Goal: Task Accomplishment & Management: Complete application form

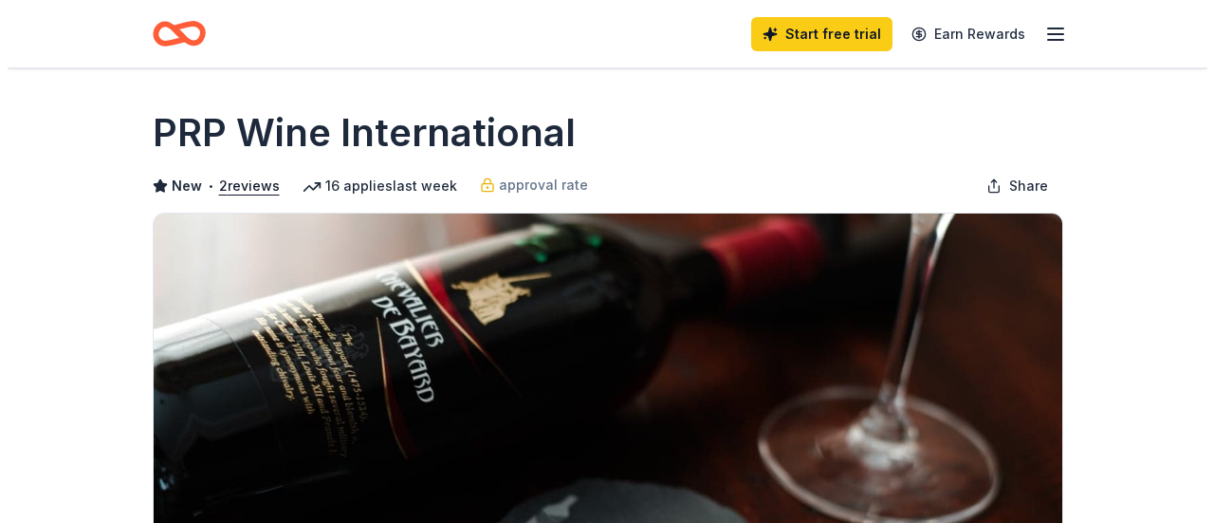
scroll to position [474, 0]
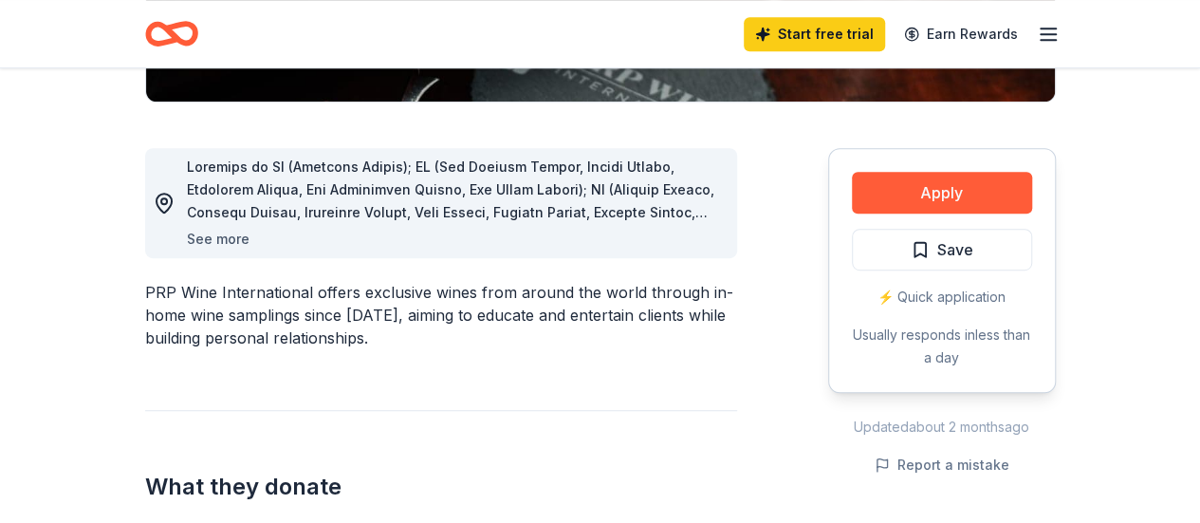
click at [229, 239] on button "See more" at bounding box center [218, 239] width 63 height 23
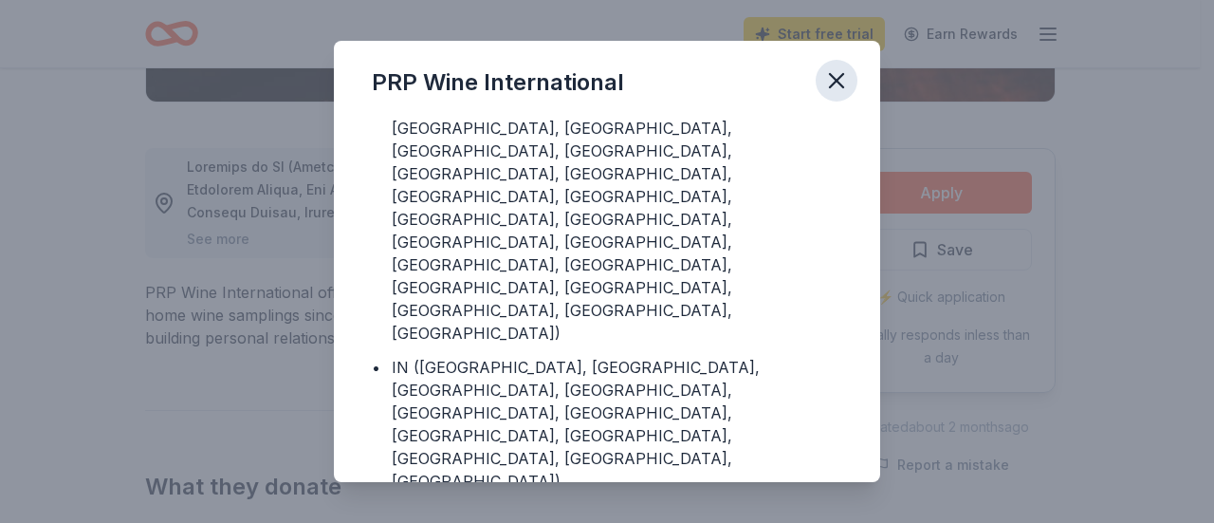
click at [831, 80] on icon "button" at bounding box center [836, 80] width 27 height 27
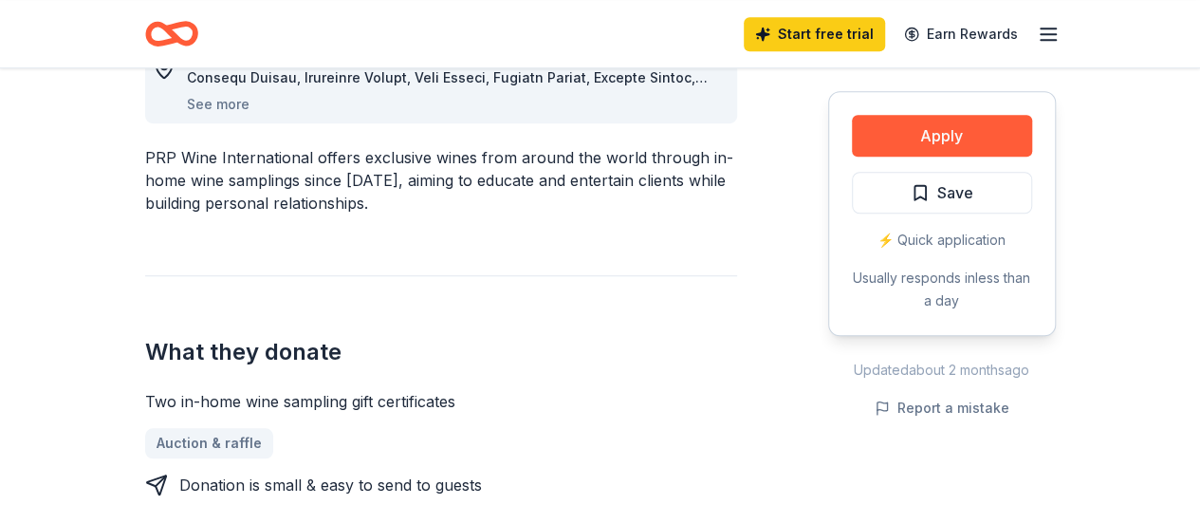
scroll to position [759, 0]
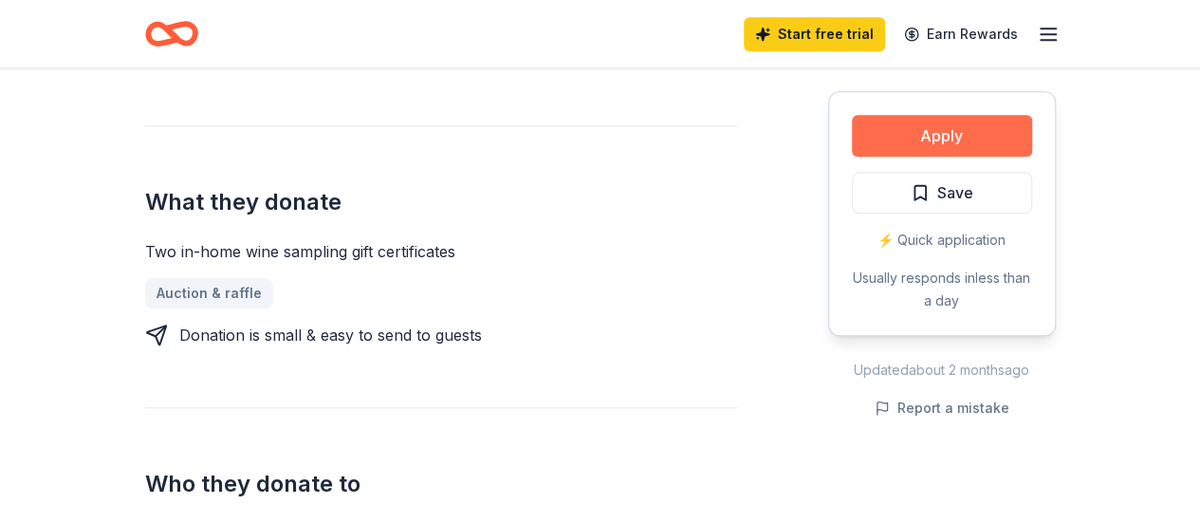
click at [948, 136] on button "Apply" at bounding box center [942, 136] width 180 height 42
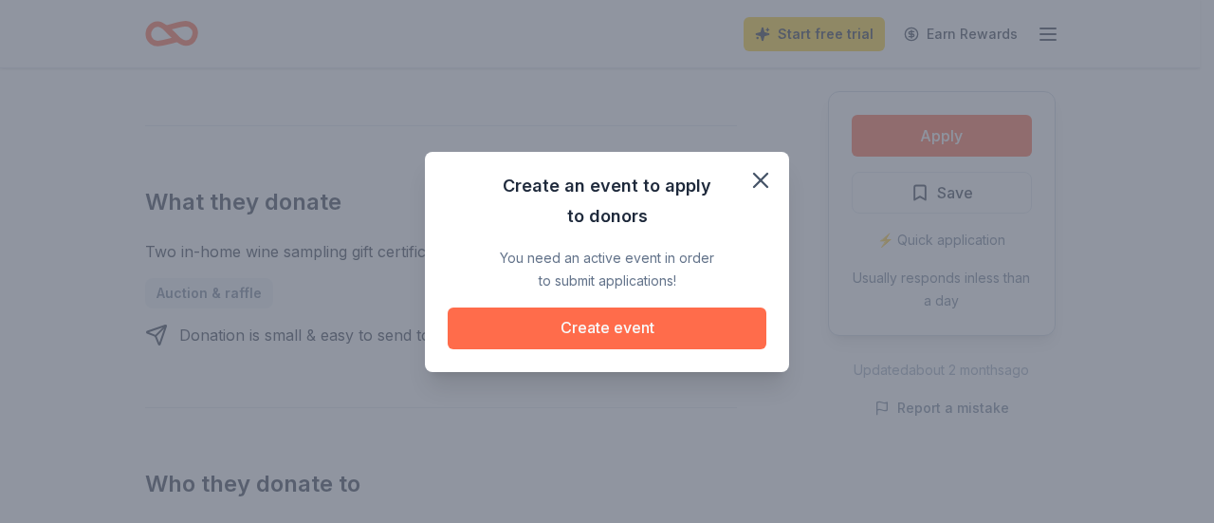
click at [667, 321] on button "Create event" at bounding box center [607, 328] width 319 height 42
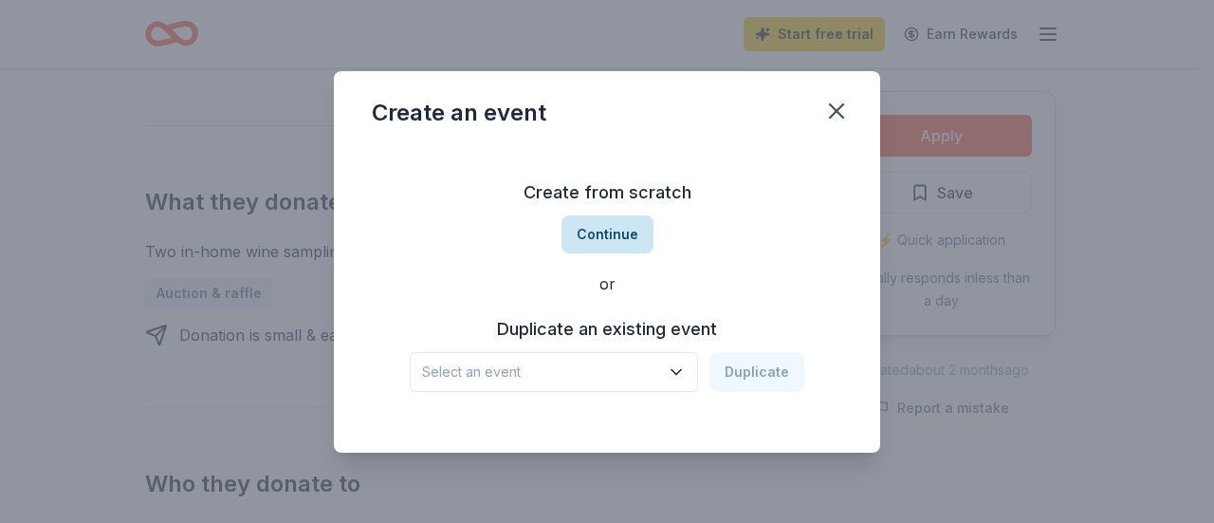
click at [626, 239] on button "Continue" at bounding box center [607, 234] width 92 height 38
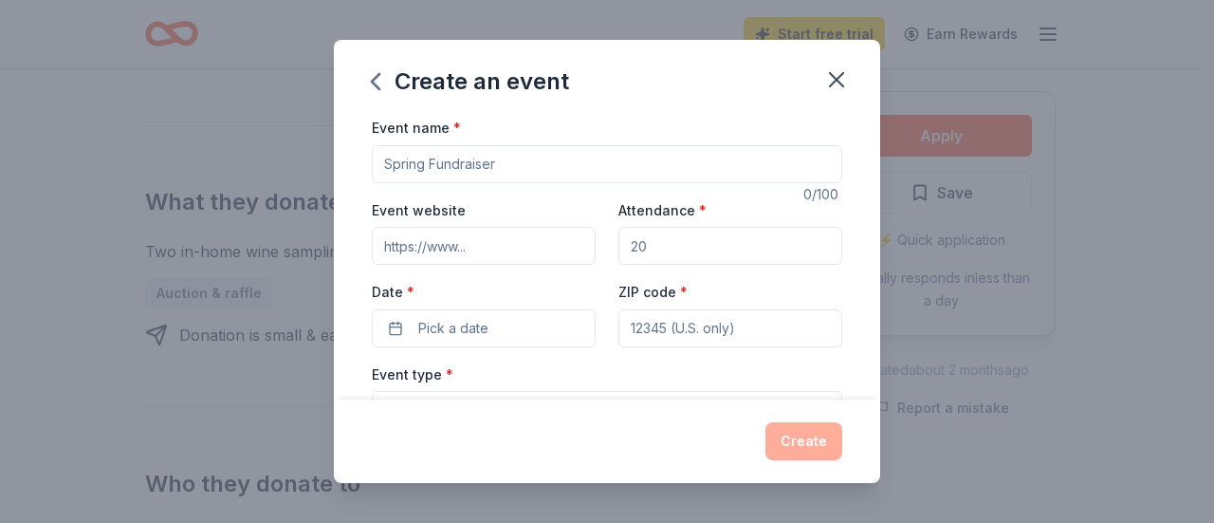
click at [505, 162] on input "Event name *" at bounding box center [607, 164] width 470 height 38
type input "Fall Fundraiser"
click at [514, 243] on input "Event website" at bounding box center [484, 246] width 224 height 38
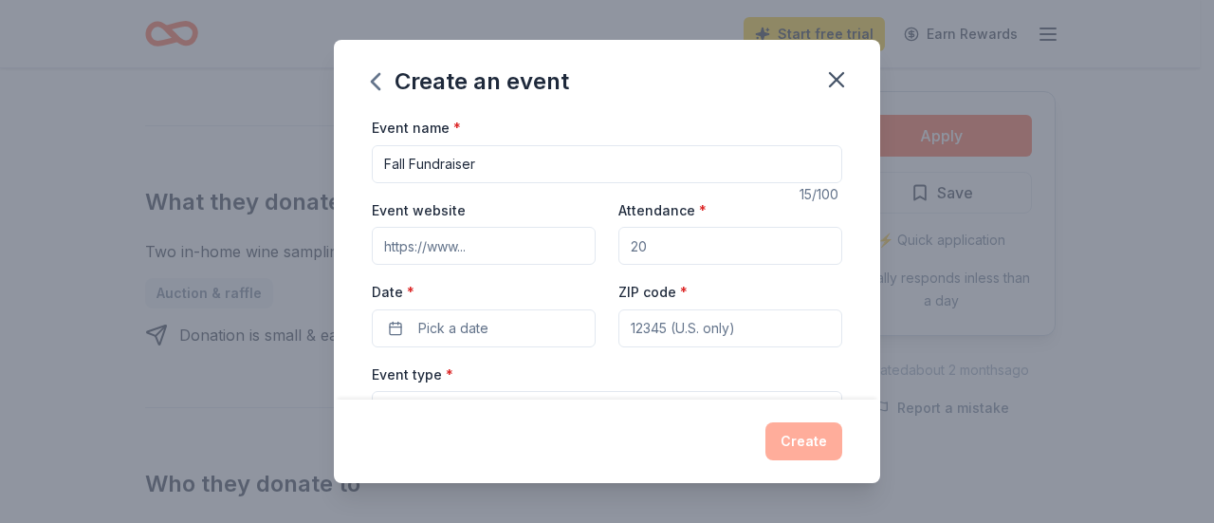
click at [694, 249] on input "Attendance *" at bounding box center [730, 246] width 224 height 38
click at [542, 247] on input "Event website" at bounding box center [484, 246] width 224 height 38
type input "[URL][DOMAIN_NAME]"
click at [728, 246] on input "Attendance *" at bounding box center [730, 246] width 224 height 38
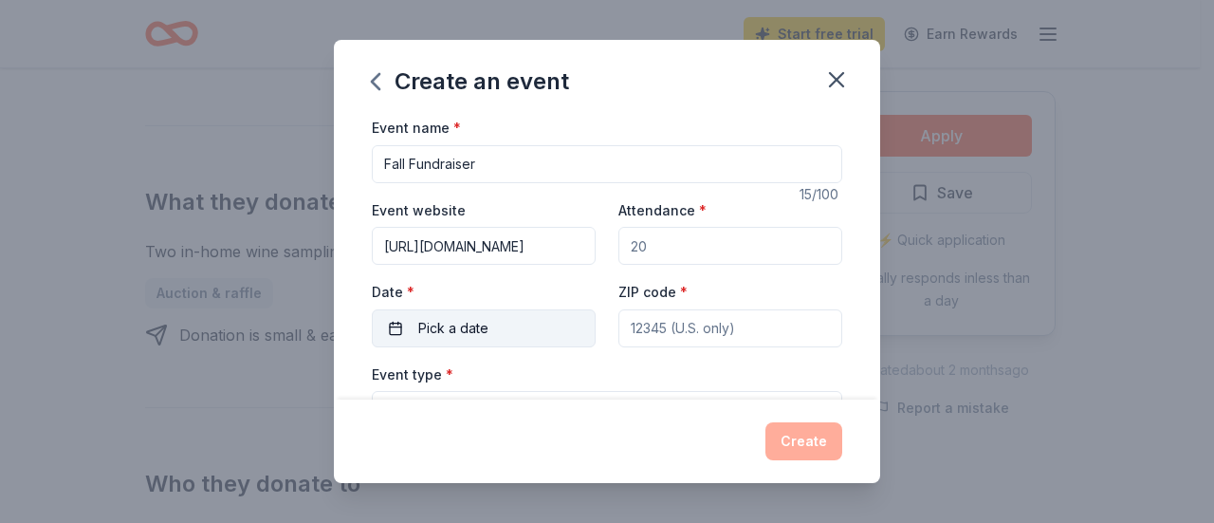
click at [558, 325] on button "Pick a date" at bounding box center [484, 328] width 224 height 38
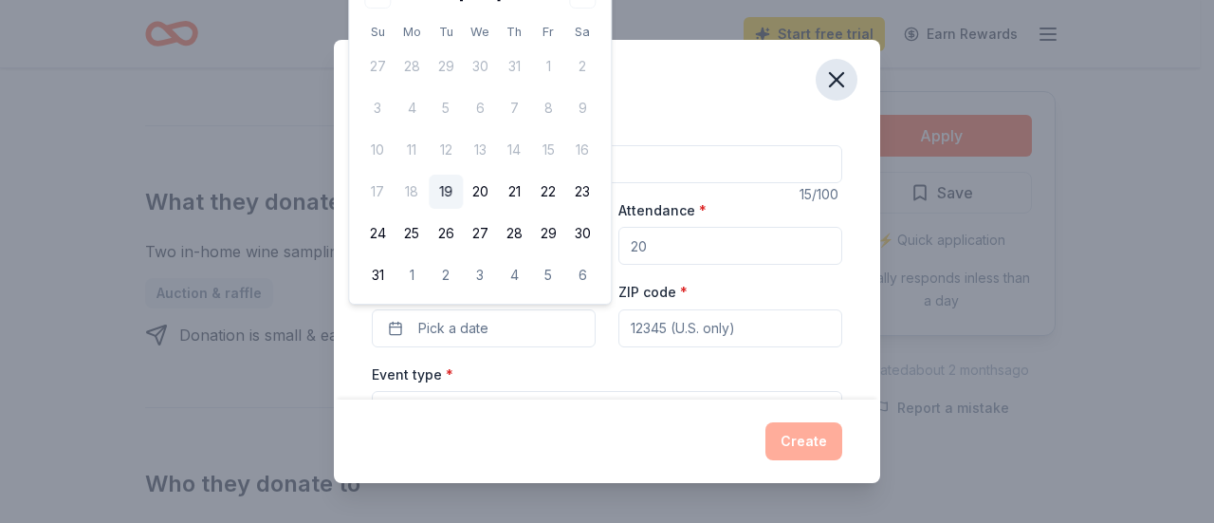
click at [844, 81] on icon "button" at bounding box center [836, 79] width 27 height 27
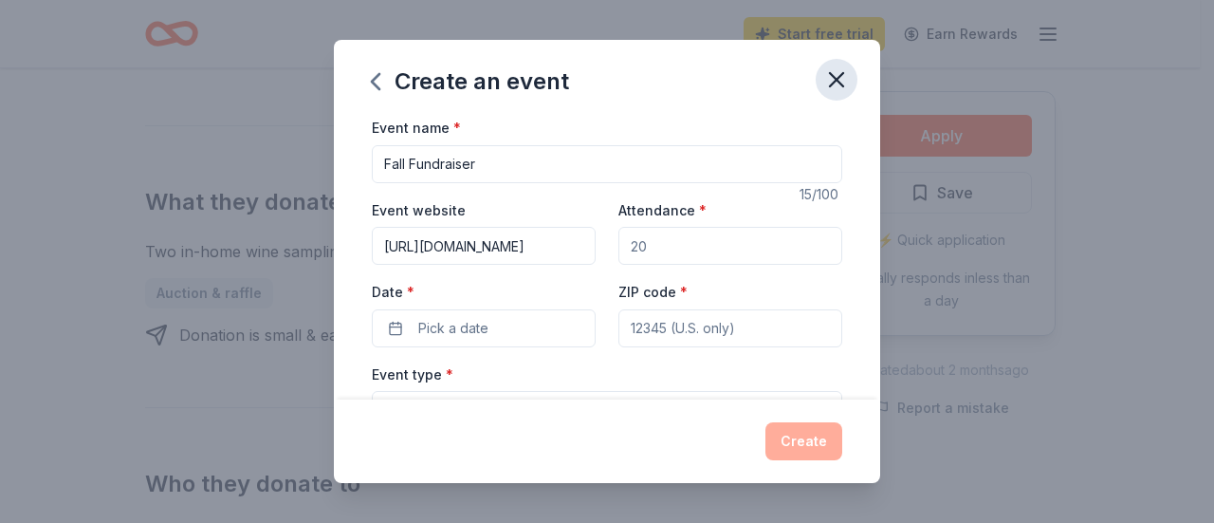
click at [842, 77] on icon "button" at bounding box center [836, 79] width 27 height 27
